Goal: Task Accomplishment & Management: Manage account settings

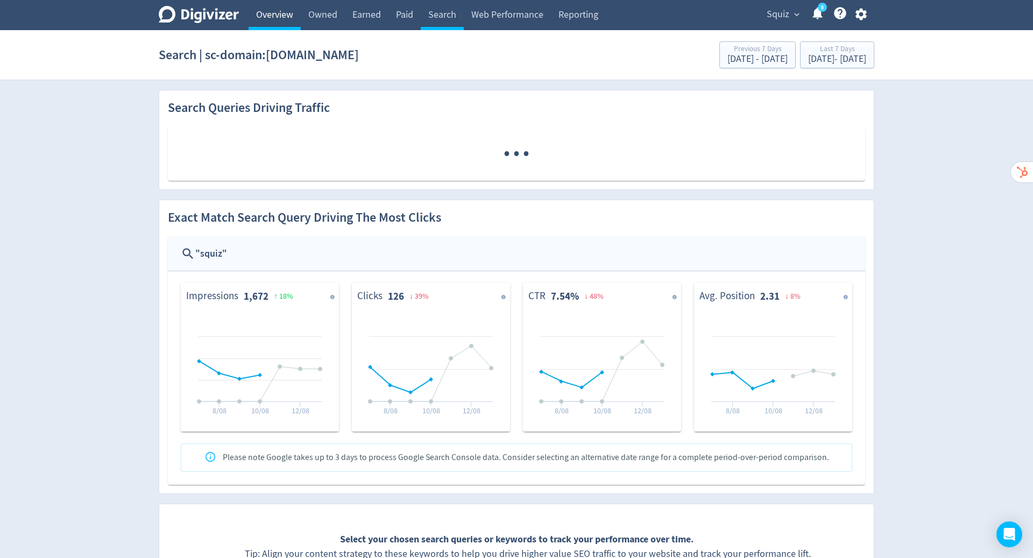
click at [282, 18] on link "Overview" at bounding box center [275, 15] width 52 height 30
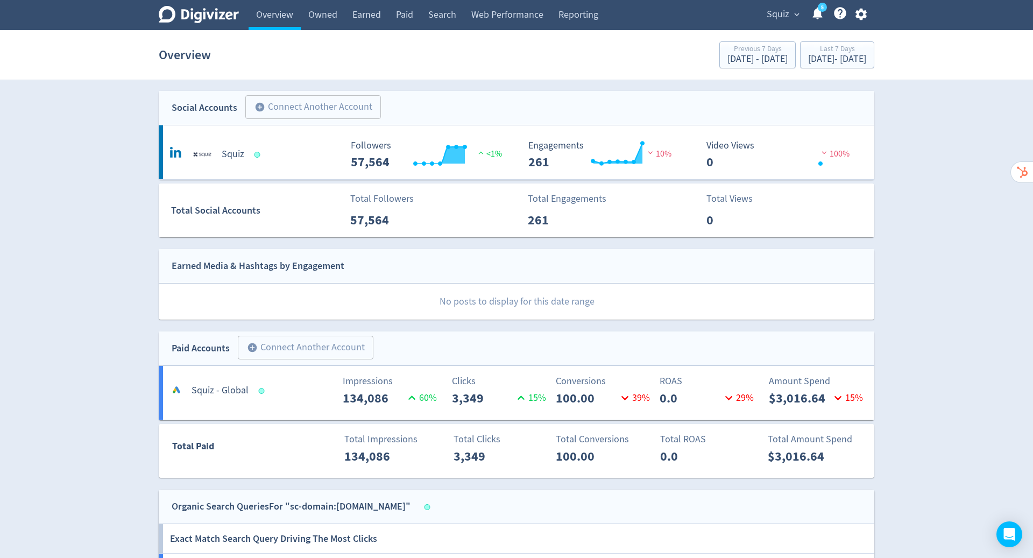
click at [859, 17] on icon "button" at bounding box center [860, 15] width 11 height 12
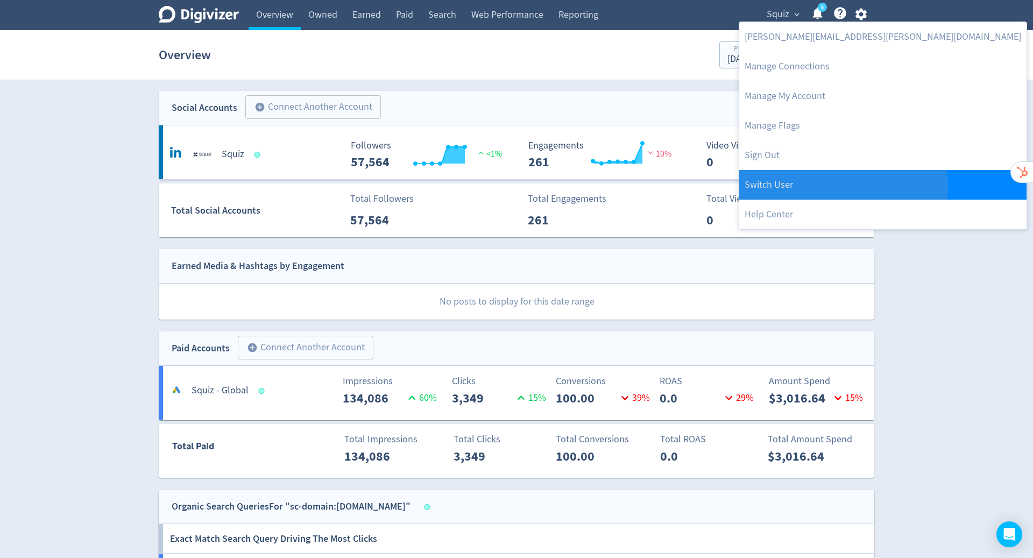
click at [842, 187] on link "Switch User" at bounding box center [882, 185] width 287 height 30
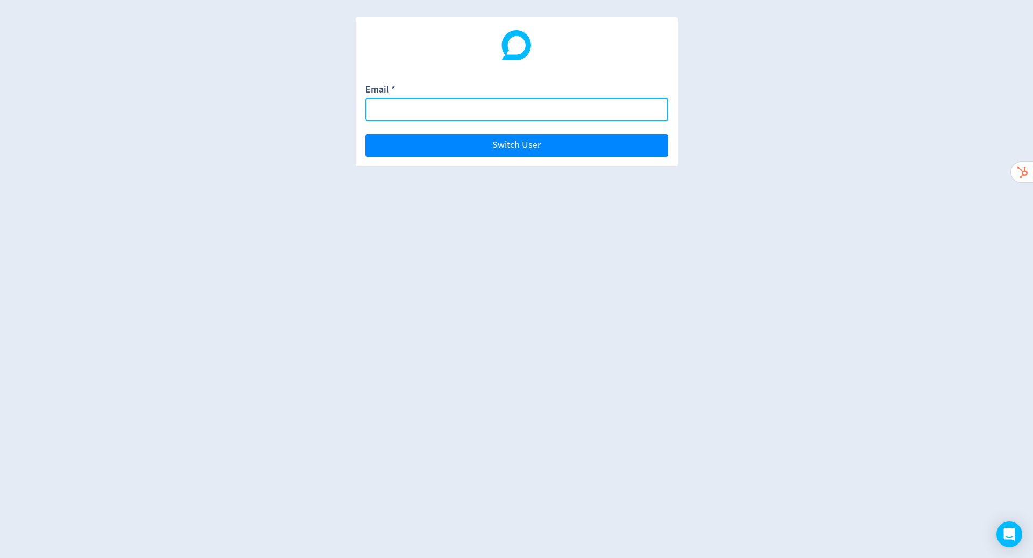
click at [528, 109] on input "Email *" at bounding box center [516, 109] width 303 height 23
paste input "[PERSON_NAME][EMAIL_ADDRESS][DOMAIN_NAME]"
type input "[PERSON_NAME][EMAIL_ADDRESS][DOMAIN_NAME]"
click at [365, 134] on button "Switch User" at bounding box center [516, 145] width 303 height 23
